Goal: Information Seeking & Learning: Learn about a topic

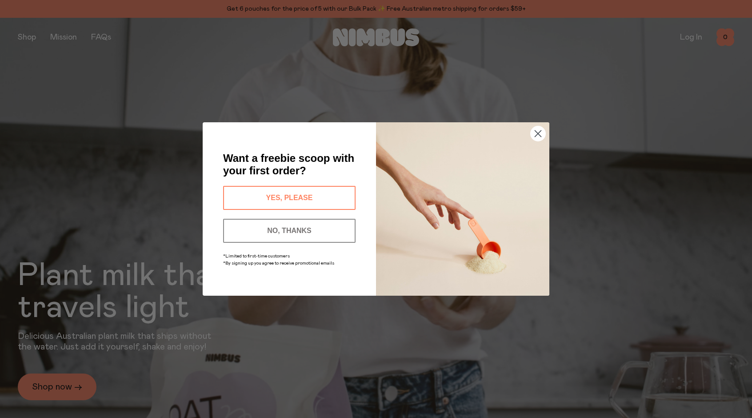
click at [534, 134] on circle "Close dialog" at bounding box center [538, 133] width 15 height 15
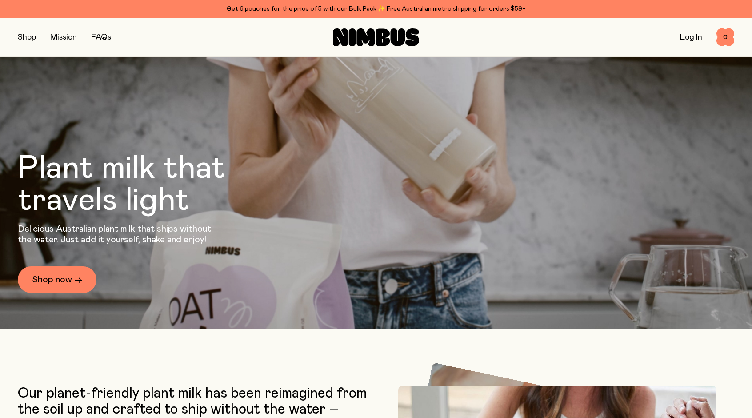
scroll to position [108, 0]
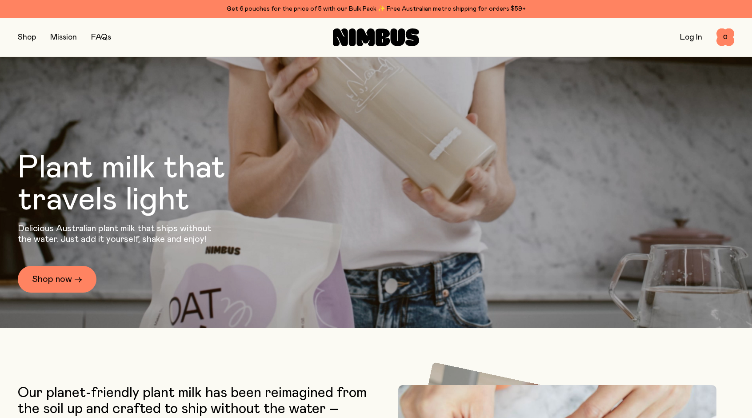
click at [30, 35] on button "button" at bounding box center [27, 37] width 18 height 12
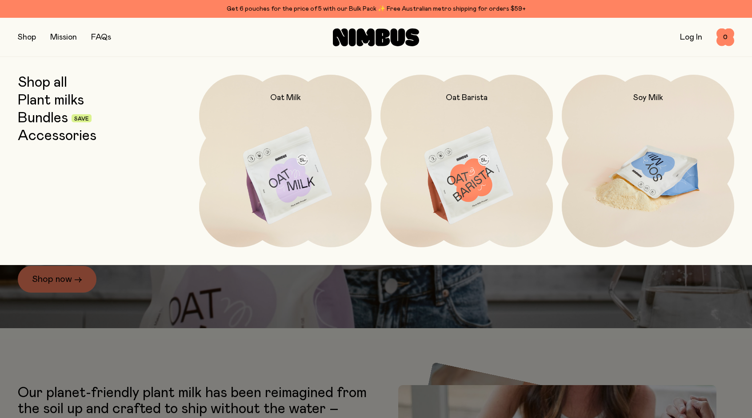
click at [645, 172] on img at bounding box center [648, 176] width 173 height 203
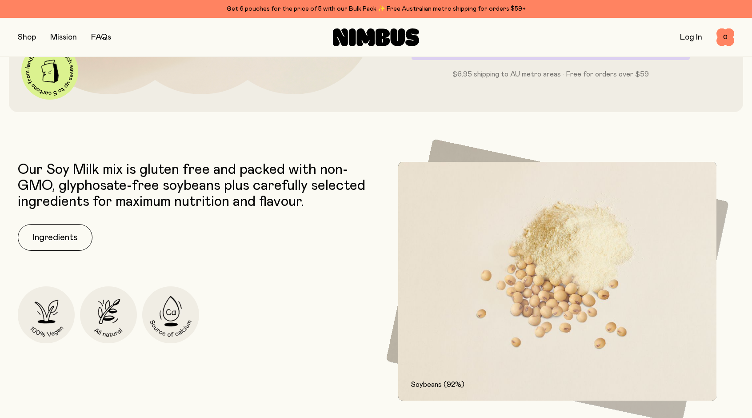
scroll to position [578, 0]
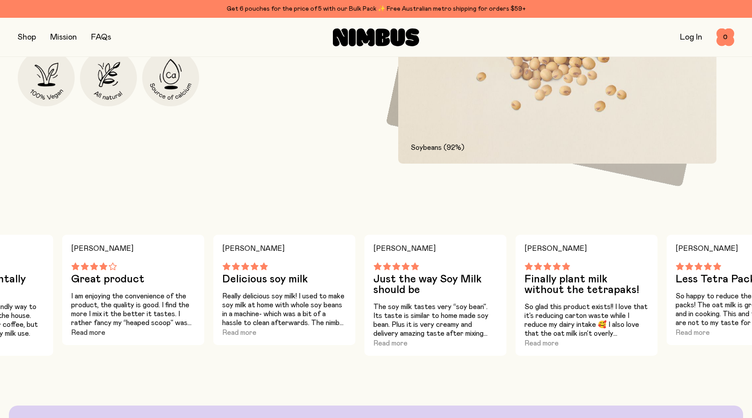
click at [94, 333] on button "Read more" at bounding box center [88, 332] width 34 height 11
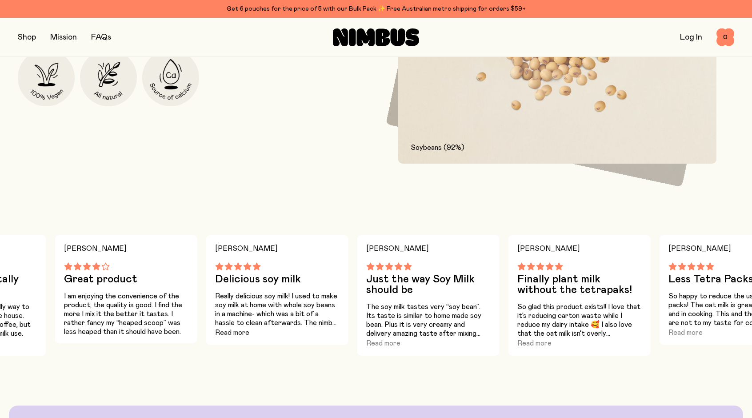
click at [232, 330] on button "Read more" at bounding box center [232, 332] width 34 height 11
click at [374, 344] on button "Read more" at bounding box center [383, 343] width 34 height 11
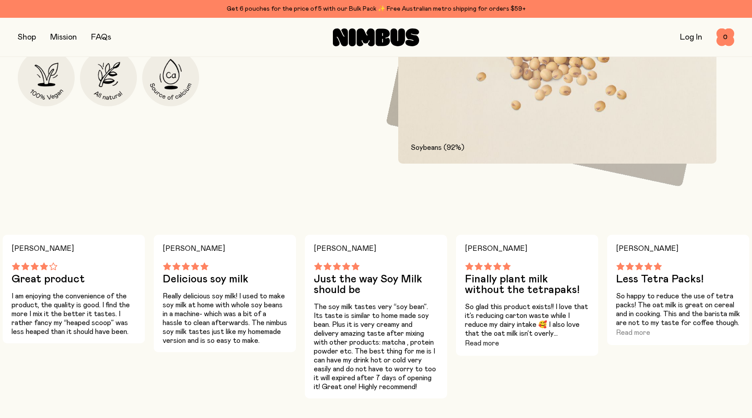
click at [487, 345] on button "Read more" at bounding box center [482, 343] width 34 height 11
click at [632, 334] on button "Read more" at bounding box center [633, 332] width 34 height 11
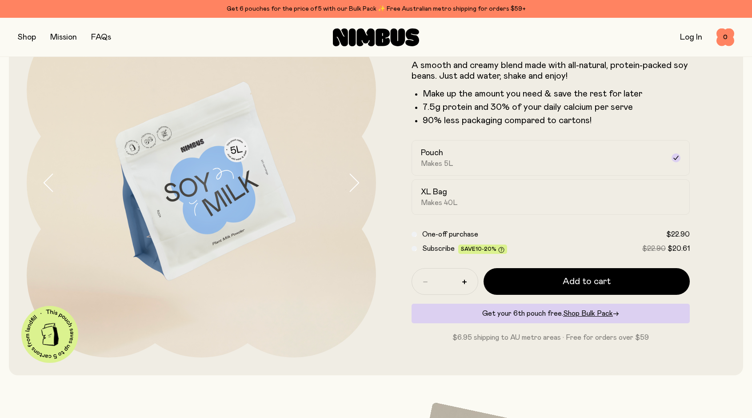
scroll to position [0, 0]
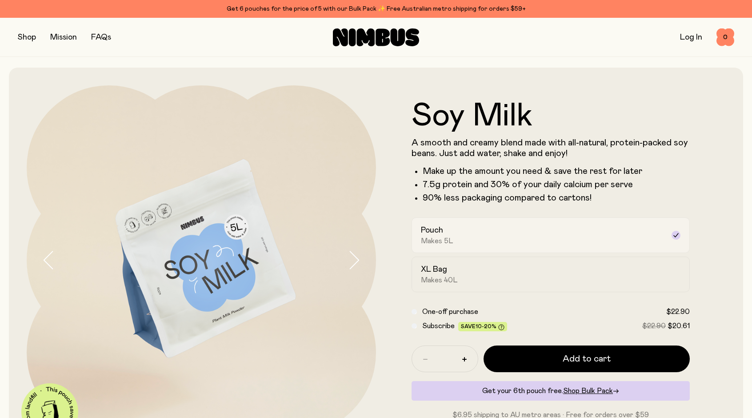
click at [513, 231] on div "Pouch Makes 5L" at bounding box center [543, 235] width 244 height 20
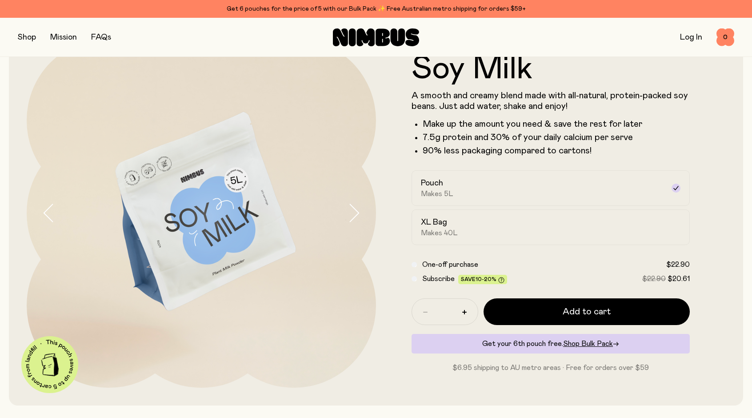
click at [98, 35] on link "FAQs" at bounding box center [101, 37] width 20 height 8
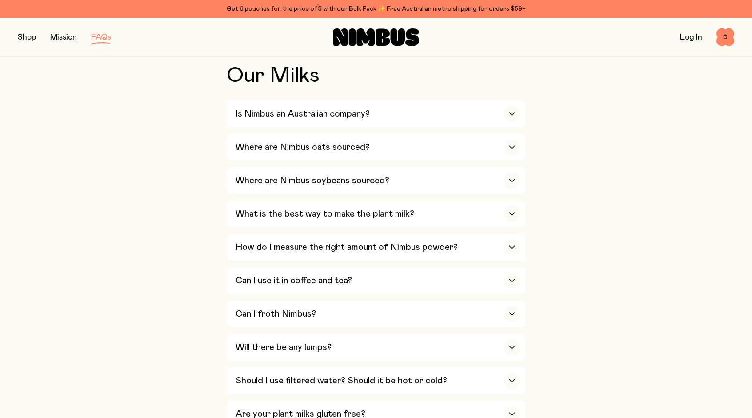
scroll to position [201, 0]
click at [265, 208] on h3 "What is the best way to make the plant milk?" at bounding box center [325, 213] width 179 height 11
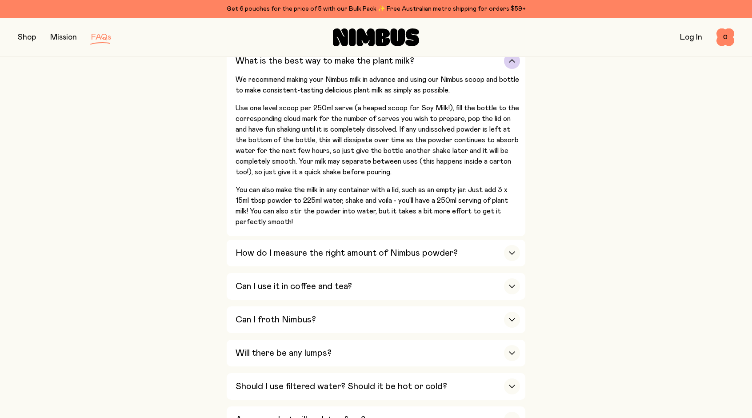
scroll to position [355, 0]
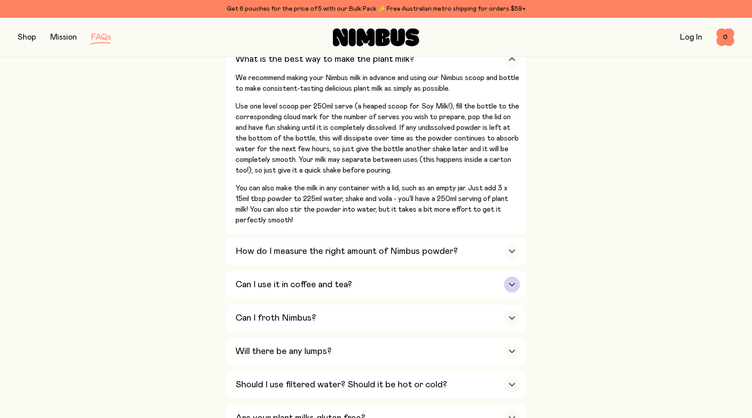
click at [324, 285] on h3 "Can I use it in coffee and tea?" at bounding box center [294, 284] width 117 height 11
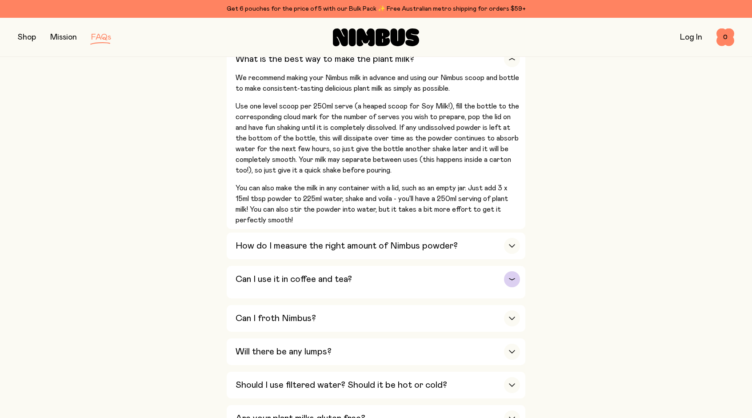
click at [324, 305] on button "Can I use it in coffee and tea? Absolutely! Just pour your made-up Nimbus milk …" at bounding box center [376, 318] width 299 height 27
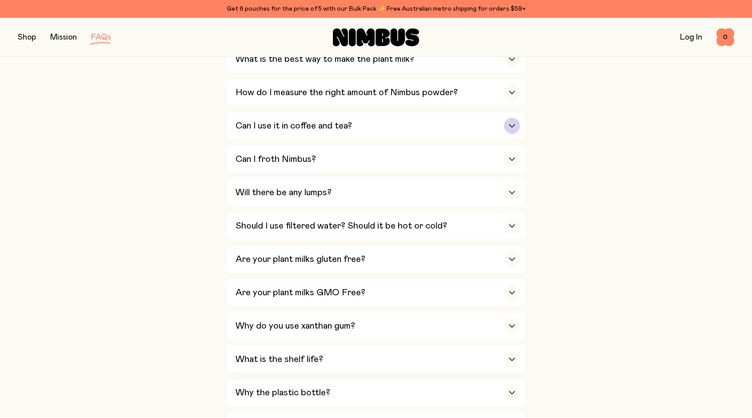
click at [334, 121] on h3 "Can I use it in coffee and tea?" at bounding box center [294, 126] width 117 height 11
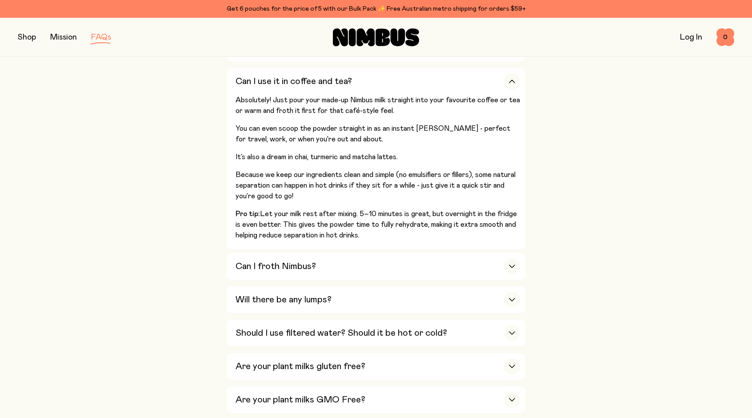
scroll to position [402, 0]
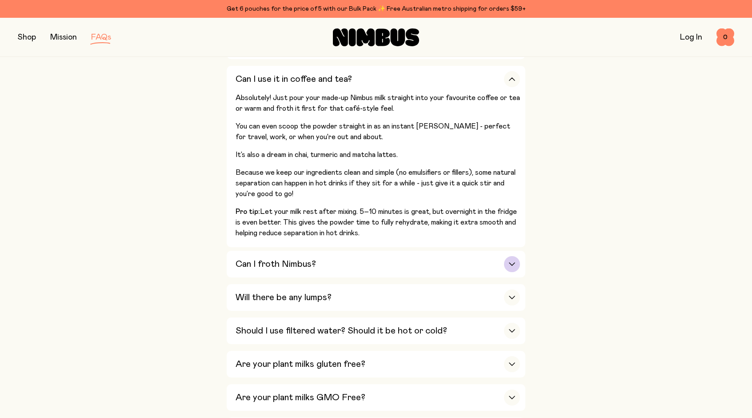
click at [252, 255] on div "Can I froth Nimbus?" at bounding box center [378, 264] width 285 height 27
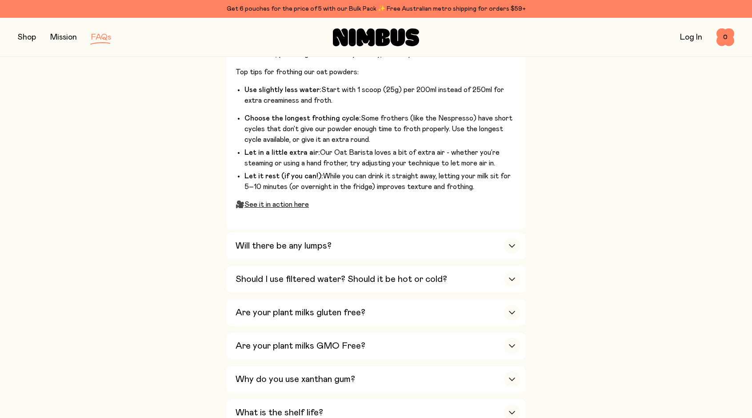
scroll to position [551, 0]
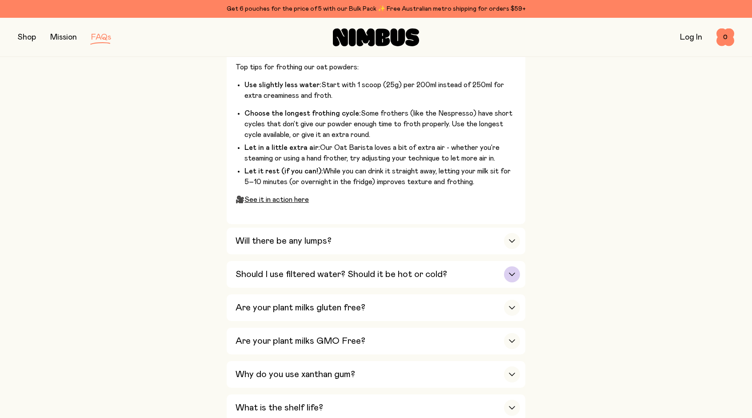
click at [250, 273] on h3 "Should I use filtered water? Should it be hot or cold?" at bounding box center [342, 274] width 212 height 11
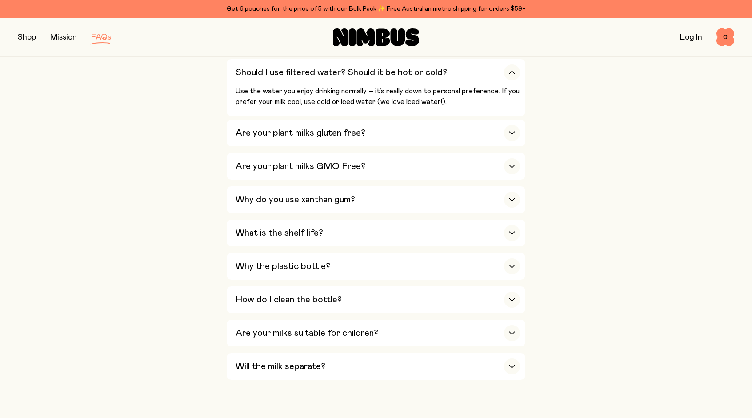
scroll to position [507, 0]
click at [253, 200] on h3 "Why do you use xanthan gum?" at bounding box center [296, 200] width 120 height 11
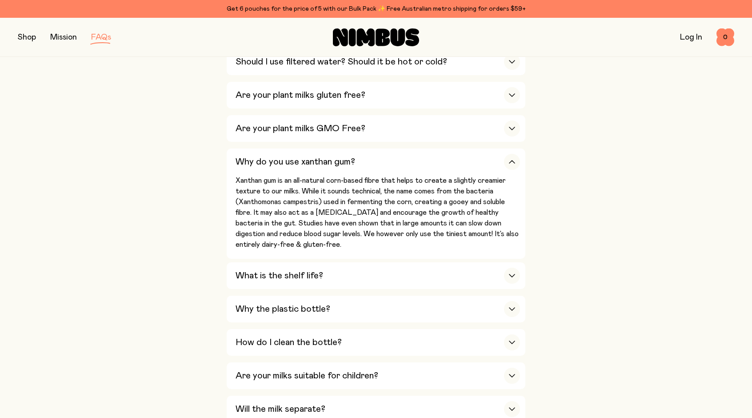
scroll to position [547, 0]
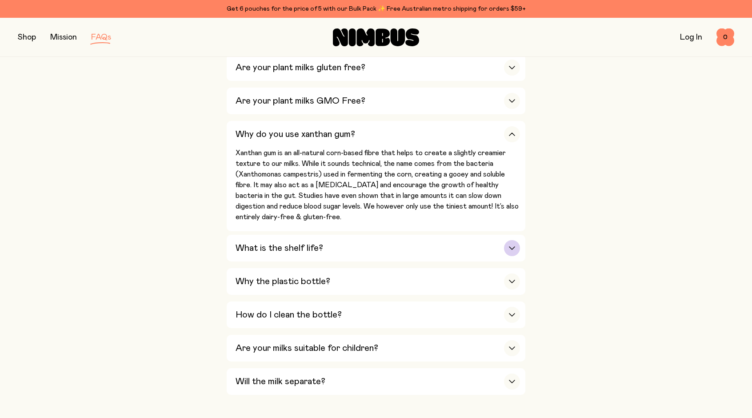
click at [249, 246] on h3 "What is the shelf life?" at bounding box center [280, 248] width 88 height 11
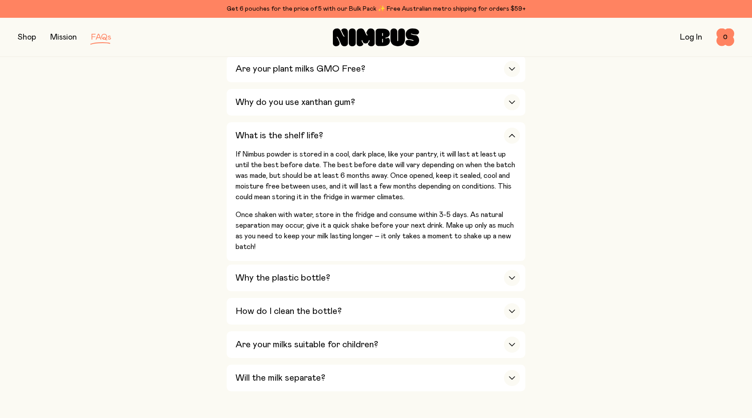
scroll to position [579, 0]
click at [246, 276] on h3 "Why the plastic bottle?" at bounding box center [283, 277] width 95 height 11
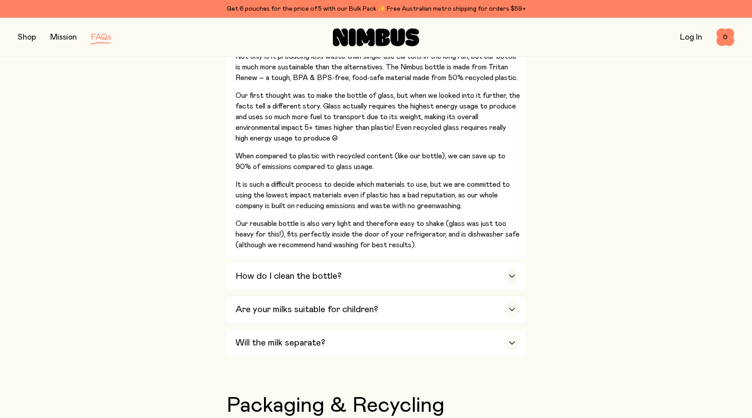
scroll to position [739, 0]
click at [248, 304] on h3 "Are your milks suitable for children?" at bounding box center [307, 309] width 143 height 11
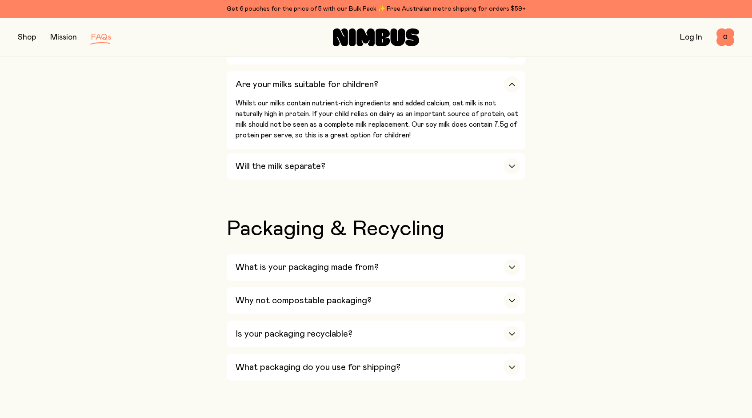
scroll to position [731, 0]
click at [250, 160] on h3 "Will the milk separate?" at bounding box center [281, 165] width 90 height 11
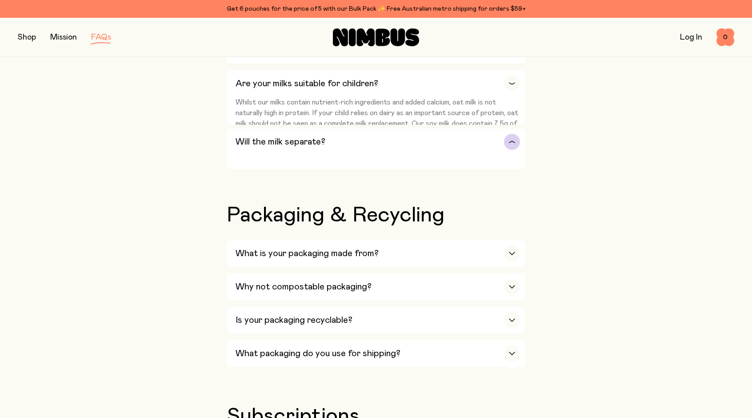
click at [250, 157] on div "Our Milks Is Nimbus an Australian company? Yes! We are Australian owned and ope…" at bounding box center [376, 286] width 717 height 1505
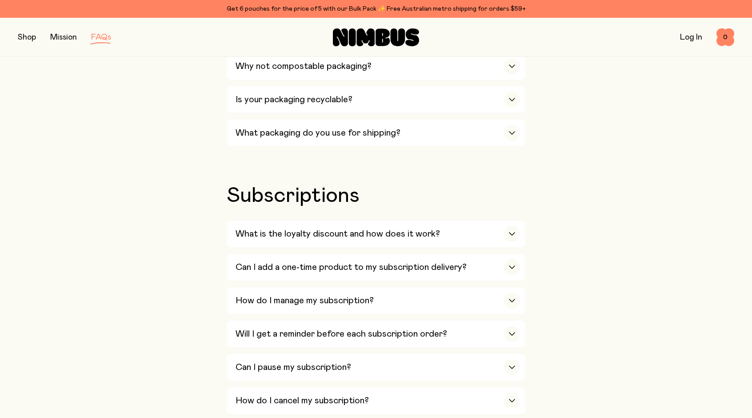
scroll to position [943, 0]
click at [248, 228] on h3 "What is the loyalty discount and how does it work?" at bounding box center [338, 233] width 205 height 11
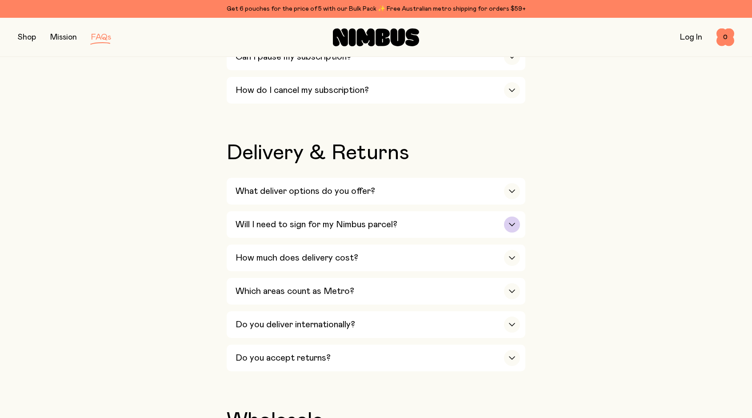
scroll to position [1420, 0]
click at [264, 285] on h3 "Which areas count as Metro?" at bounding box center [295, 290] width 119 height 11
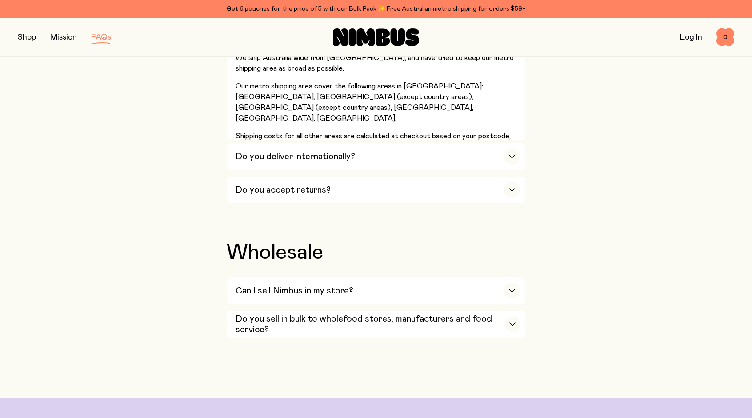
scroll to position [1672, 0]
click at [249, 313] on h3 "Do you sell in bulk to wholefood stores, manufacturers and food service?" at bounding box center [371, 323] width 270 height 21
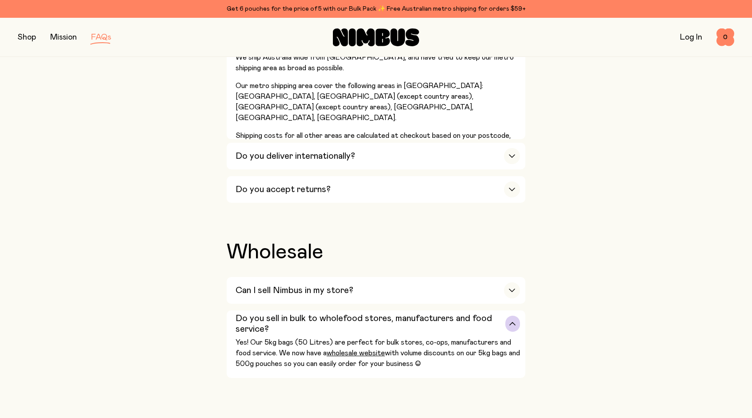
click at [249, 313] on h3 "Do you sell in bulk to wholefood stores, manufacturers and food service?" at bounding box center [371, 323] width 270 height 21
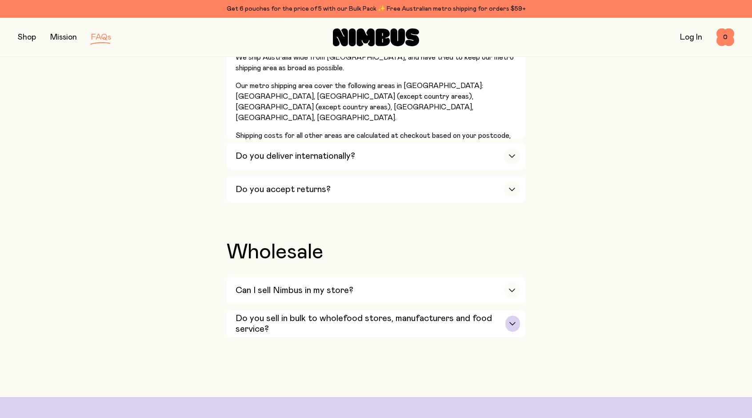
click at [249, 313] on h3 "Do you sell in bulk to wholefood stores, manufacturers and food service?" at bounding box center [371, 323] width 270 height 21
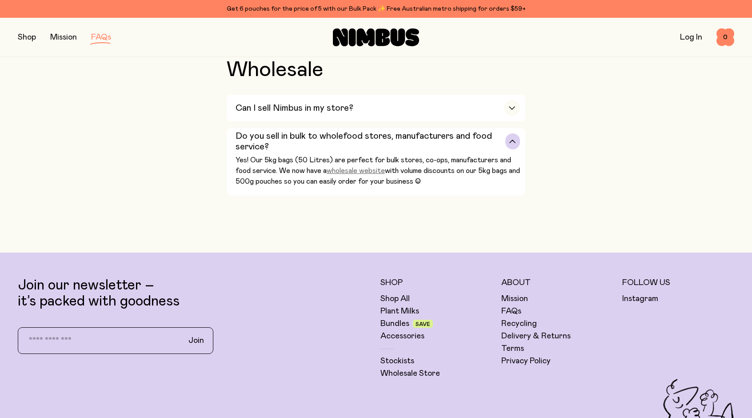
scroll to position [1868, 0]
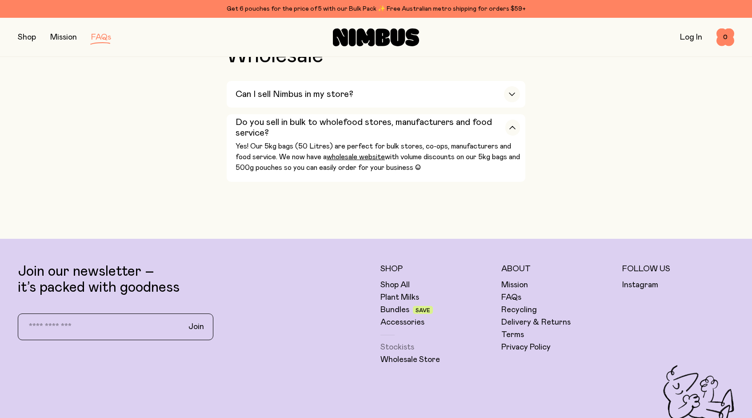
click at [396, 342] on link "Stockists" at bounding box center [398, 347] width 34 height 11
